Goal: Information Seeking & Learning: Learn about a topic

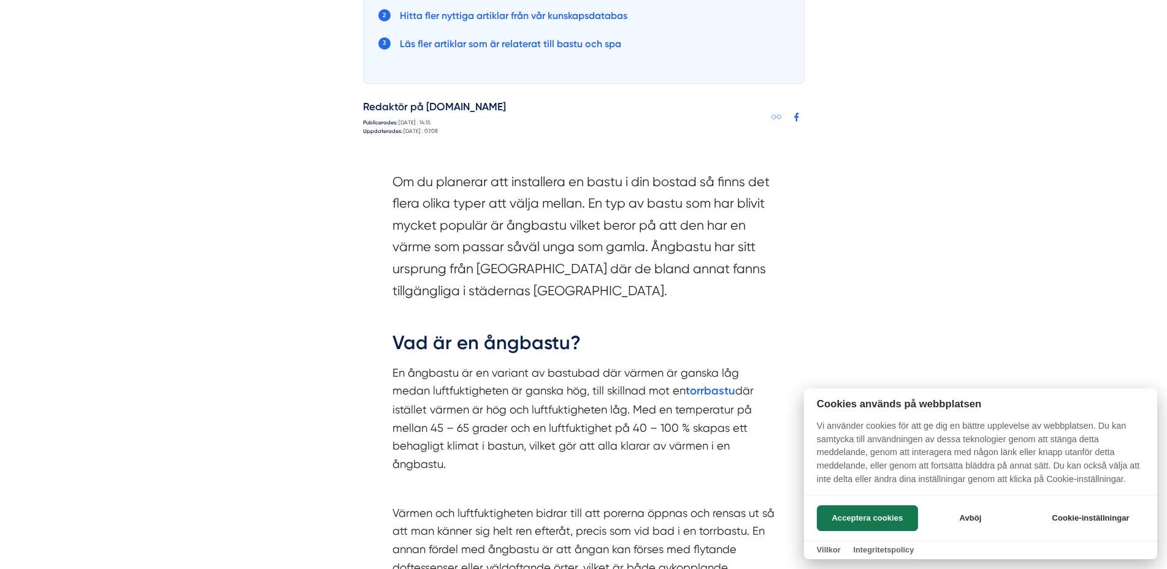
scroll to position [854, 0]
click at [852, 516] on button "Acceptera cookies" at bounding box center [867, 519] width 101 height 26
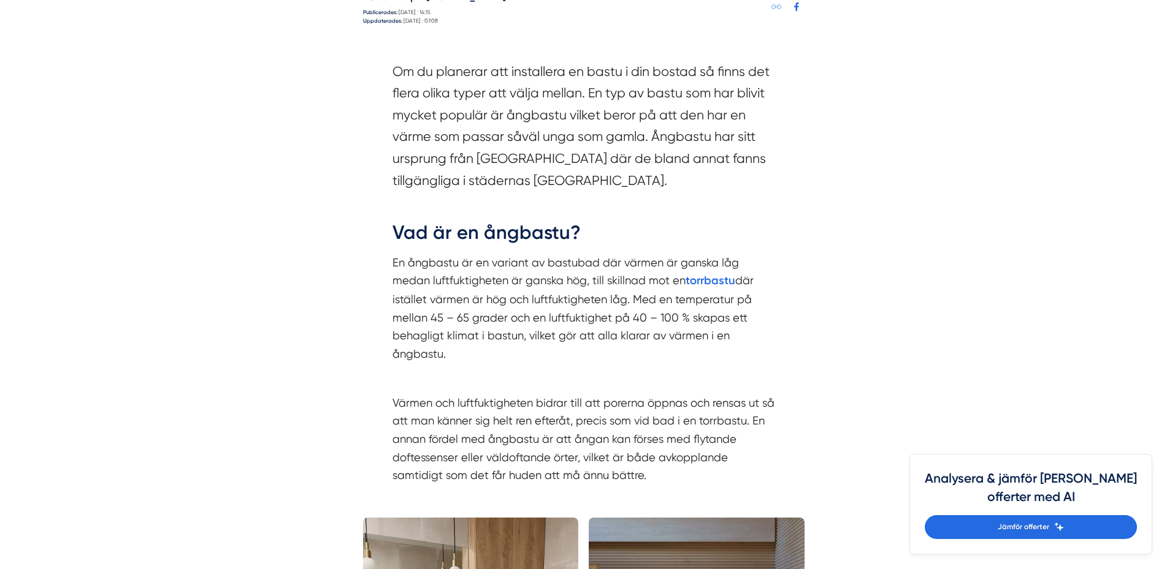
scroll to position [1025, 0]
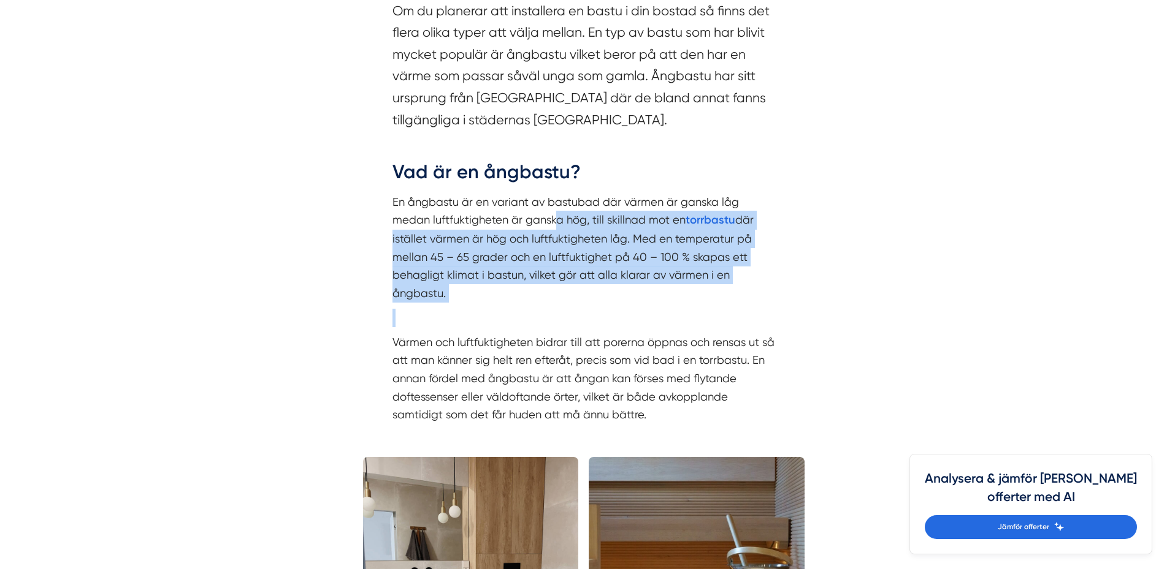
drag, startPoint x: 553, startPoint y: 214, endPoint x: 750, endPoint y: 324, distance: 225.8
click at [750, 324] on div "Om du planerar att installera en bastu i din bostad så finns det flera olika ty…" at bounding box center [583, 212] width 383 height 424
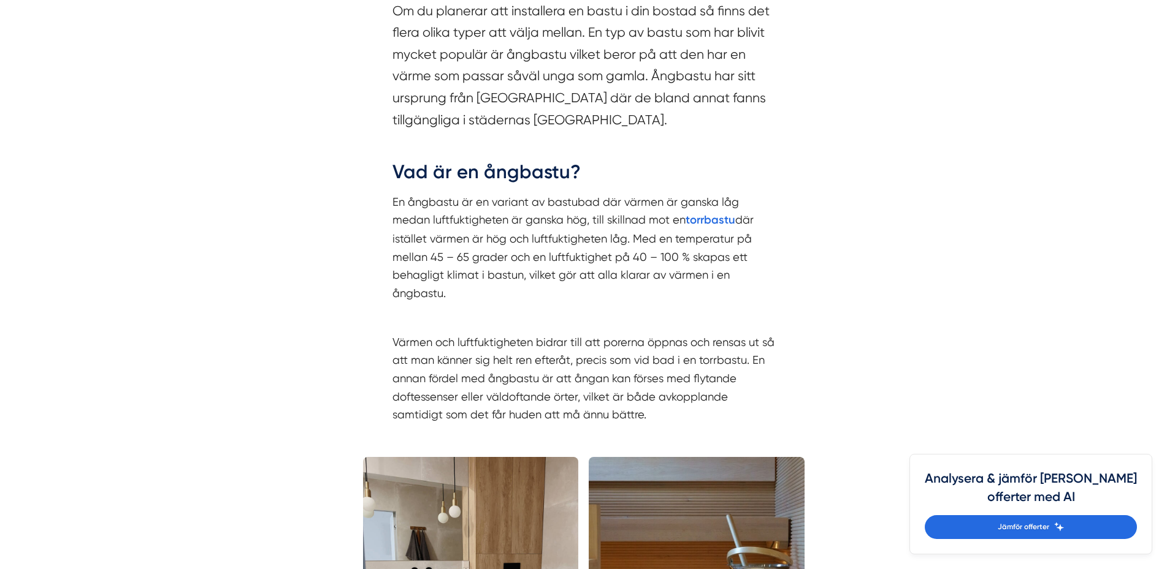
drag, startPoint x: 750, startPoint y: 324, endPoint x: 806, endPoint y: 383, distance: 80.7
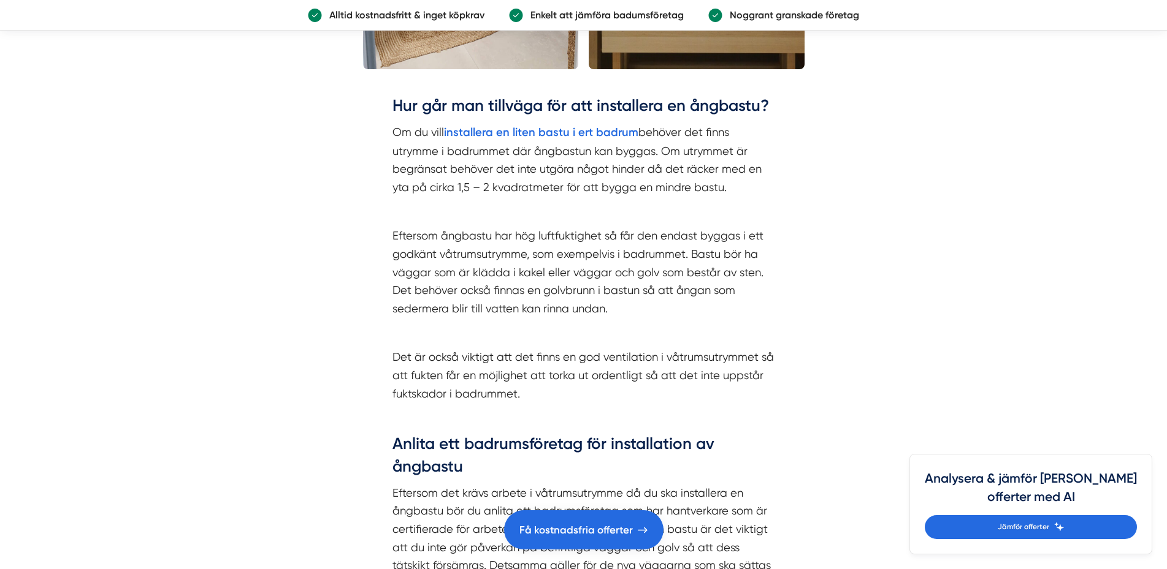
scroll to position [1708, 0]
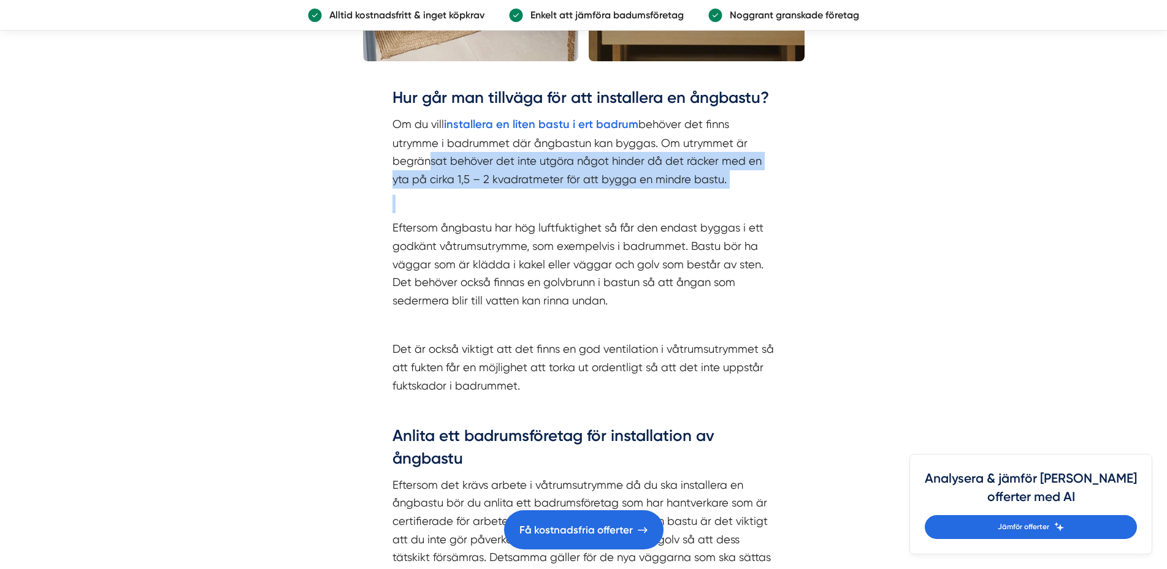
drag, startPoint x: 426, startPoint y: 157, endPoint x: 761, endPoint y: 202, distance: 337.7
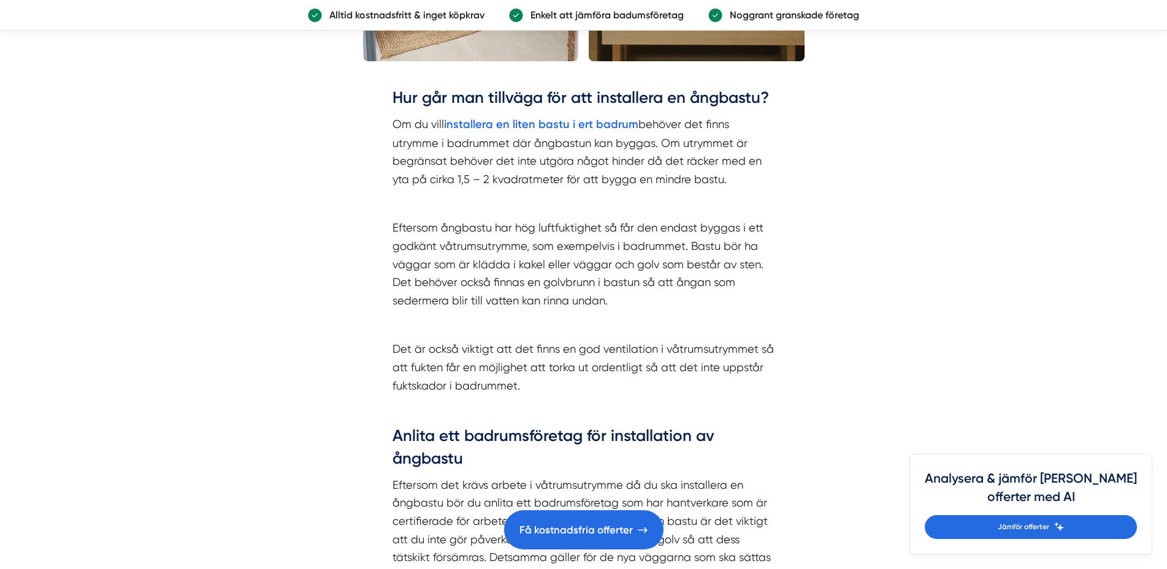
click at [591, 243] on p "Eftersom ångbastu har hög luftfuktighet så får den endast byggas i ett godkänt …" at bounding box center [583, 264] width 383 height 91
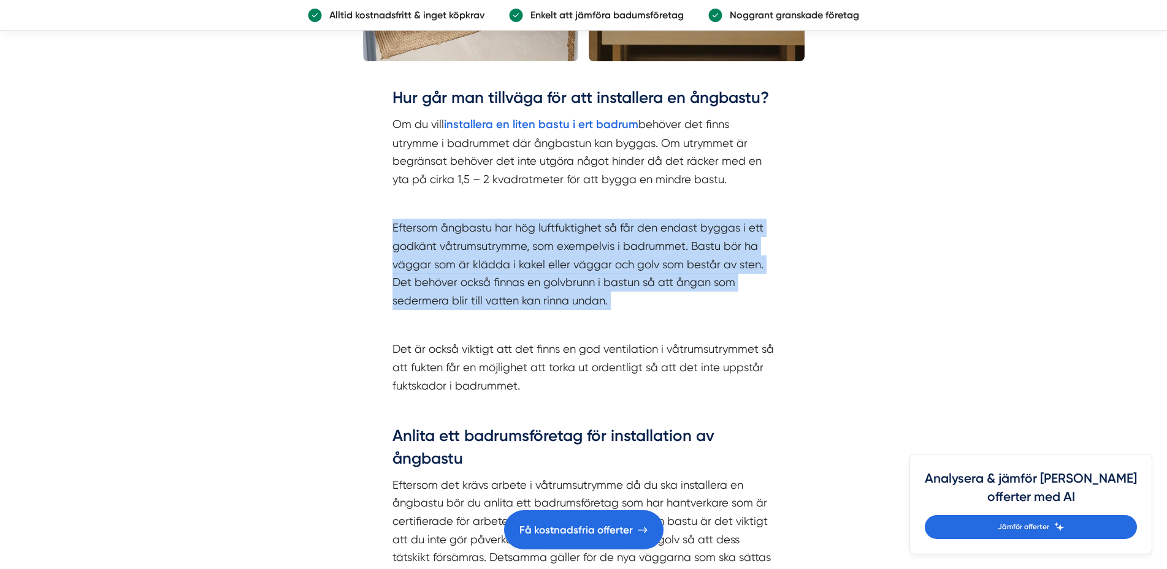
click at [591, 243] on p "Eftersom ångbastu har hög luftfuktighet så får den endast byggas i ett godkänt …" at bounding box center [583, 264] width 383 height 91
drag, startPoint x: 591, startPoint y: 243, endPoint x: 642, endPoint y: 285, distance: 66.6
click at [642, 285] on p "Eftersom ångbastu har hög luftfuktighet så får den endast byggas i ett godkänt …" at bounding box center [583, 264] width 383 height 91
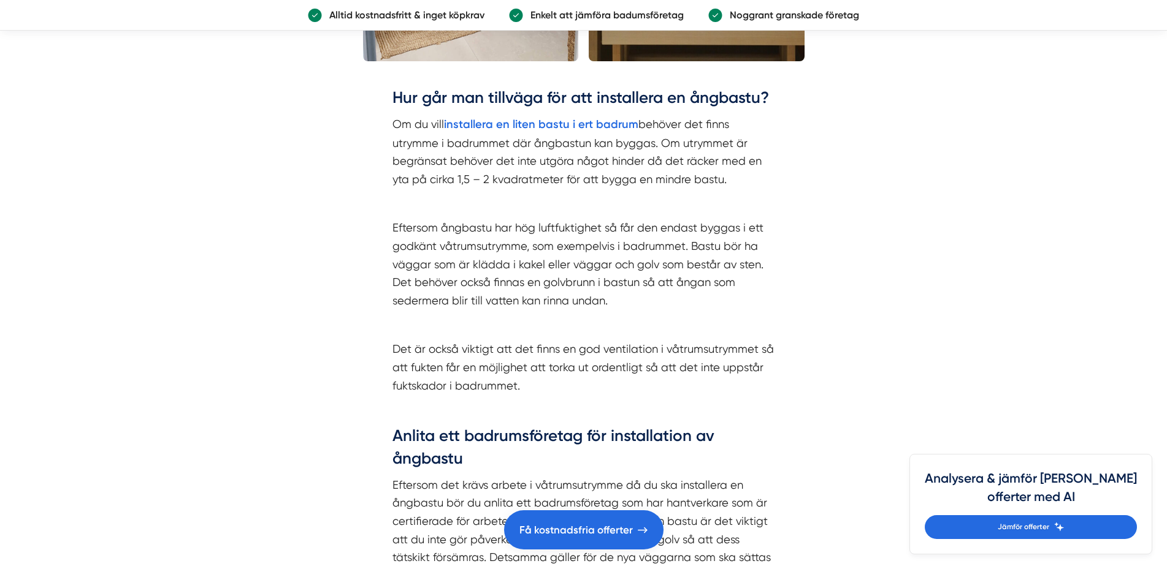
click at [563, 362] on p "Det är också viktigt att det finns en god ventilation i våtrumsutrymmet så att …" at bounding box center [583, 367] width 383 height 55
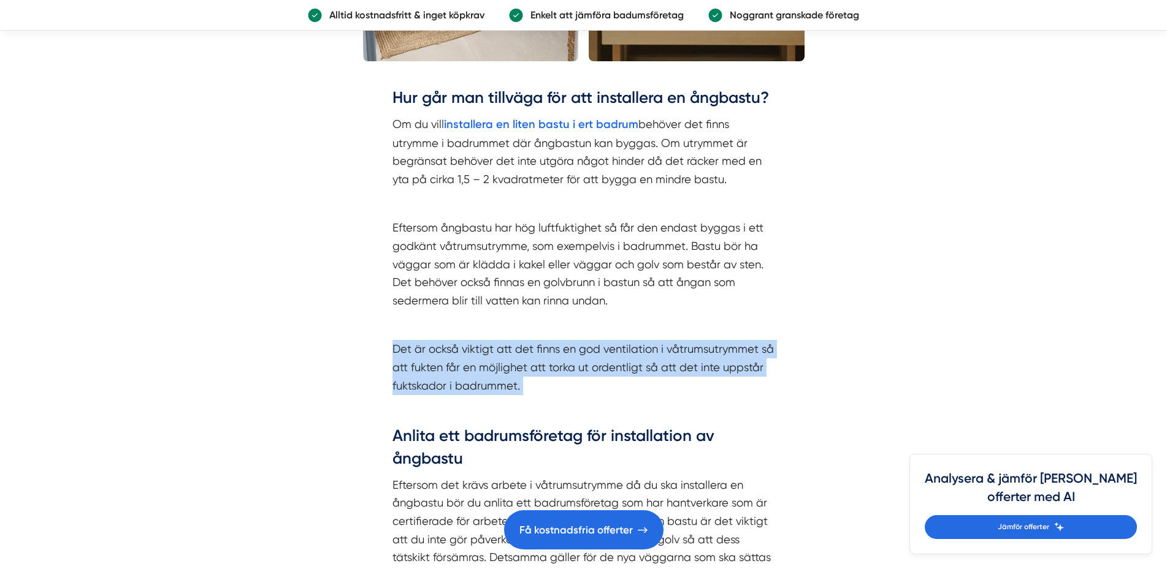
click at [563, 362] on p "Det är också viktigt att det finns en god ventilation i våtrumsutrymmet så att …" at bounding box center [583, 367] width 383 height 55
drag, startPoint x: 563, startPoint y: 362, endPoint x: 625, endPoint y: 377, distance: 63.6
click at [625, 378] on p "Det är också viktigt att det finns en god ventilation i våtrumsutrymmet så att …" at bounding box center [583, 367] width 383 height 55
click at [631, 365] on p "Det är också viktigt att det finns en god ventilation i våtrumsutrymmet så att …" at bounding box center [583, 367] width 383 height 55
drag, startPoint x: 525, startPoint y: 377, endPoint x: 637, endPoint y: 381, distance: 112.2
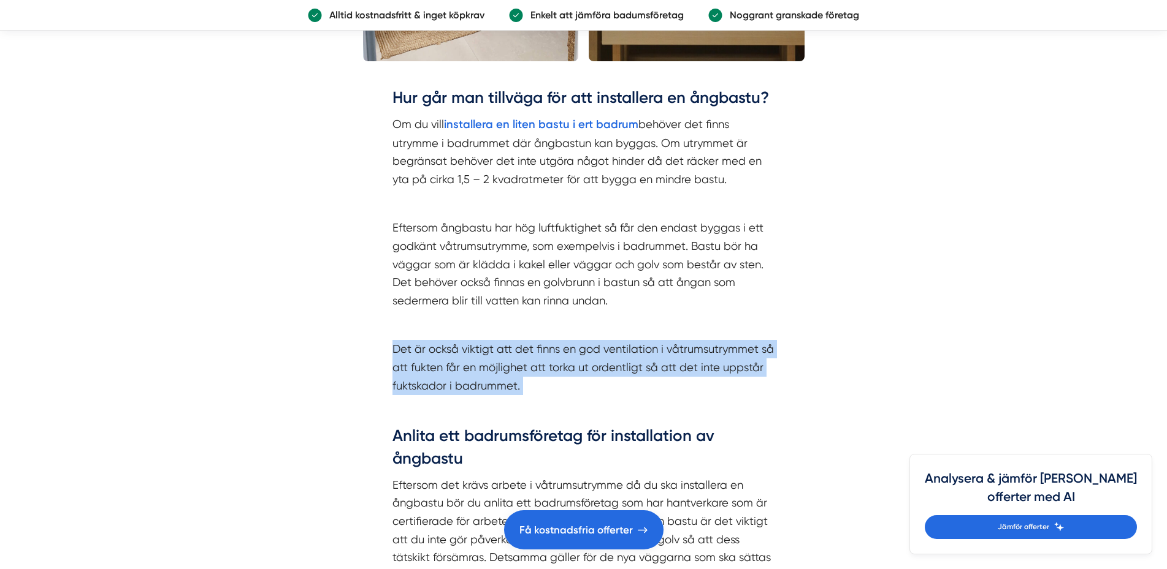
click at [637, 381] on p "Det är också viktigt att det finns en god ventilation i våtrumsutrymmet så att …" at bounding box center [583, 367] width 383 height 55
click at [638, 381] on p "Det är också viktigt att det finns en god ventilation i våtrumsutrymmet så att …" at bounding box center [583, 367] width 383 height 55
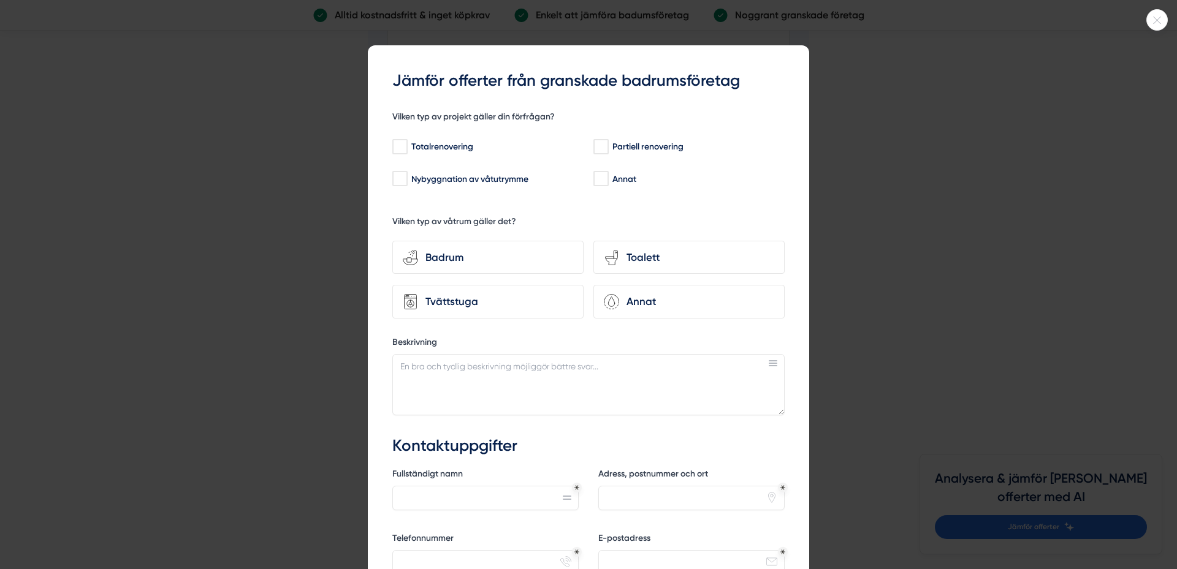
scroll to position [3246, 0]
